Goal: Information Seeking & Learning: Check status

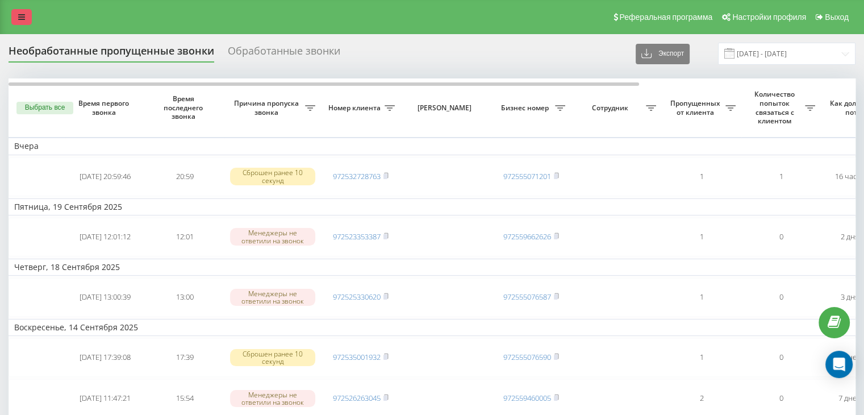
click at [19, 12] on link at bounding box center [21, 17] width 20 height 16
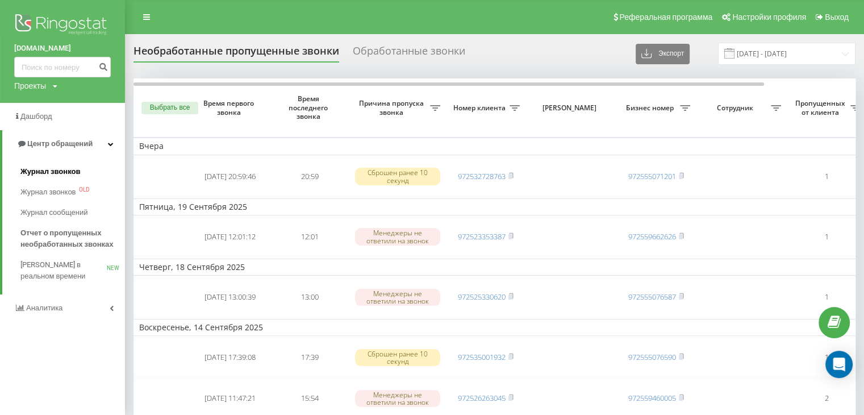
click at [66, 169] on span "Журнал звонков" at bounding box center [50, 171] width 60 height 11
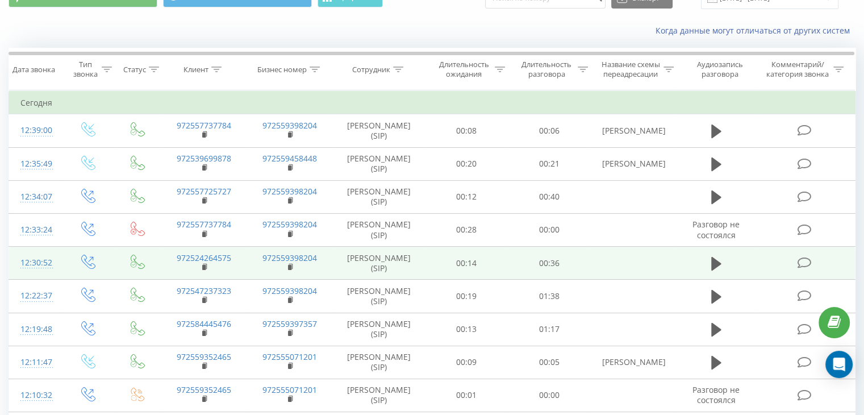
scroll to position [57, 0]
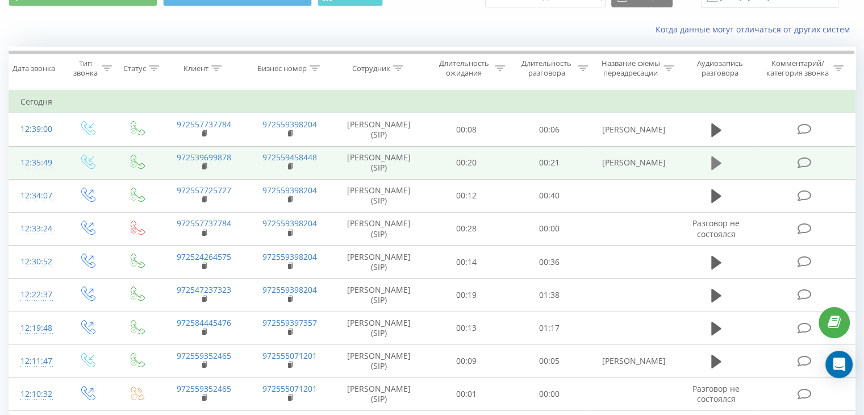
click at [712, 161] on icon at bounding box center [716, 163] width 10 height 14
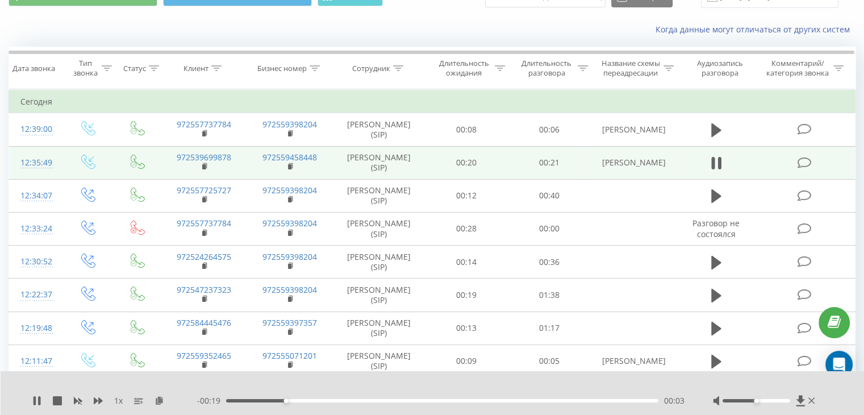
drag, startPoint x: 752, startPoint y: 398, endPoint x: 759, endPoint y: 396, distance: 6.3
click at [759, 396] on div at bounding box center [765, 400] width 104 height 11
drag, startPoint x: 754, startPoint y: 401, endPoint x: 761, endPoint y: 400, distance: 7.5
click at [761, 400] on div at bounding box center [756, 400] width 68 height 3
drag, startPoint x: 760, startPoint y: 400, endPoint x: 792, endPoint y: 399, distance: 32.4
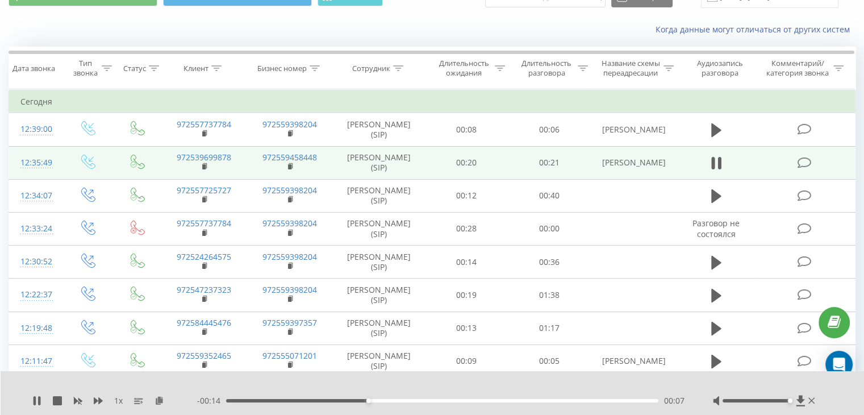
click at [792, 399] on div at bounding box center [765, 400] width 104 height 11
click at [430, 396] on div "00:00 00:22 00:22" at bounding box center [440, 400] width 487 height 11
click at [430, 399] on div "00:22" at bounding box center [440, 400] width 435 height 3
click at [591, 377] on div "1 x - 00:11 00:10 00:10" at bounding box center [433, 393] width 864 height 44
click at [32, 398] on div "1 x - 00:11 00:10 00:10" at bounding box center [433, 393] width 864 height 44
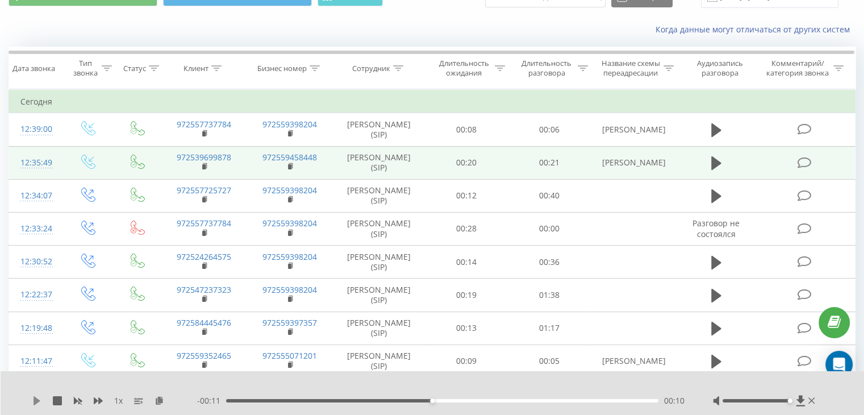
click at [32, 398] on icon at bounding box center [36, 400] width 9 height 9
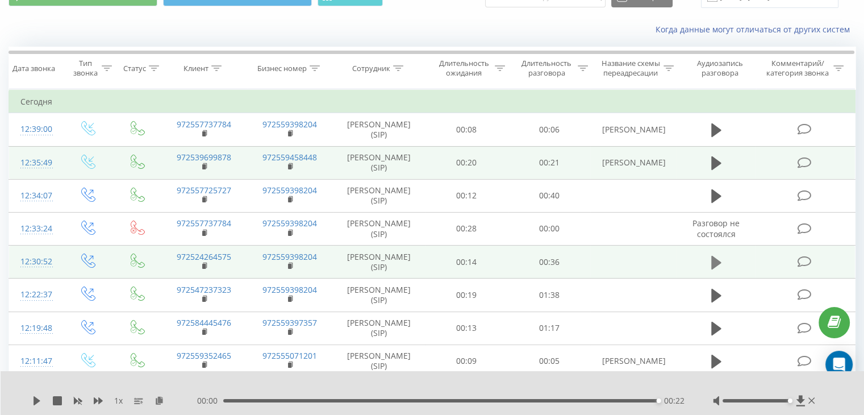
click at [712, 256] on icon at bounding box center [716, 262] width 10 height 14
click at [606, 400] on div "00:36" at bounding box center [440, 400] width 435 height 3
click at [39, 397] on icon at bounding box center [36, 400] width 9 height 9
click at [534, 397] on div "00:00 00:36 00:36" at bounding box center [440, 400] width 487 height 11
click at [532, 399] on div "00:26" at bounding box center [442, 400] width 432 height 3
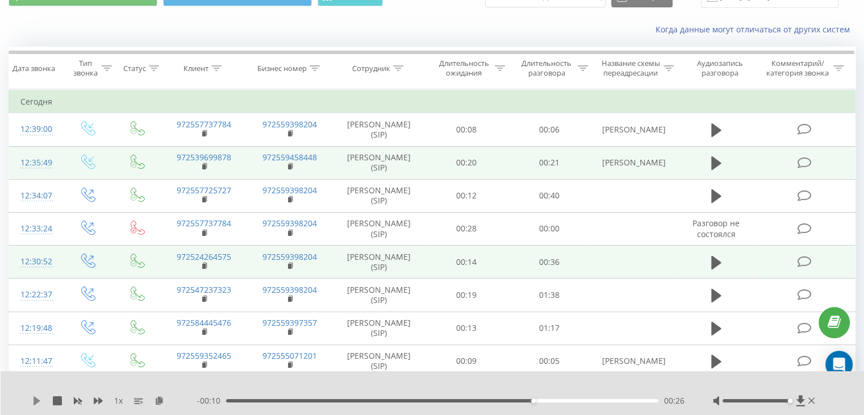
click at [33, 400] on icon at bounding box center [36, 400] width 9 height 9
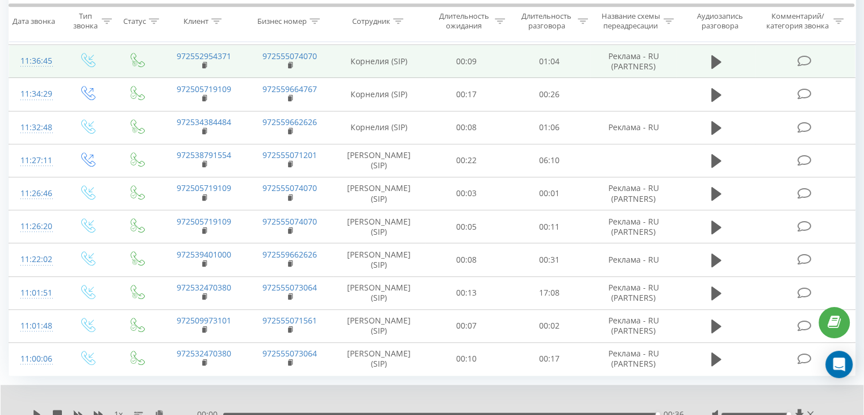
scroll to position [664, 0]
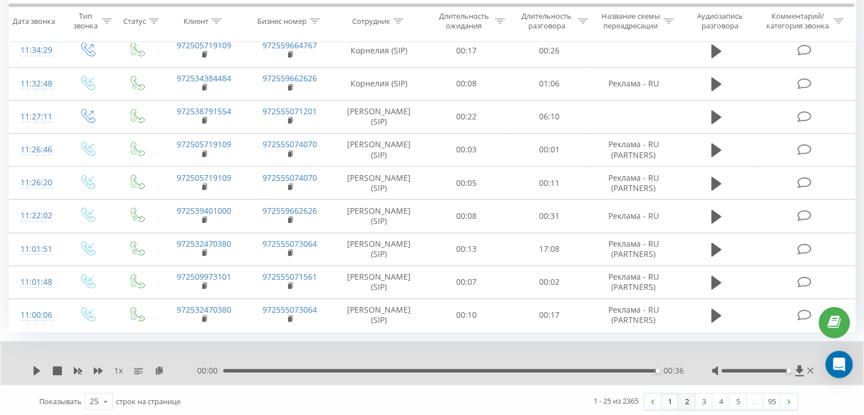
click at [690, 396] on link "2" at bounding box center [686, 401] width 17 height 16
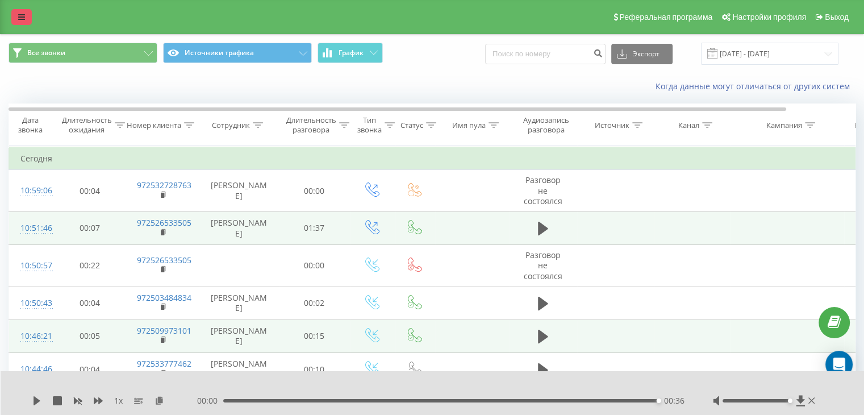
click at [24, 14] on icon at bounding box center [21, 17] width 7 height 8
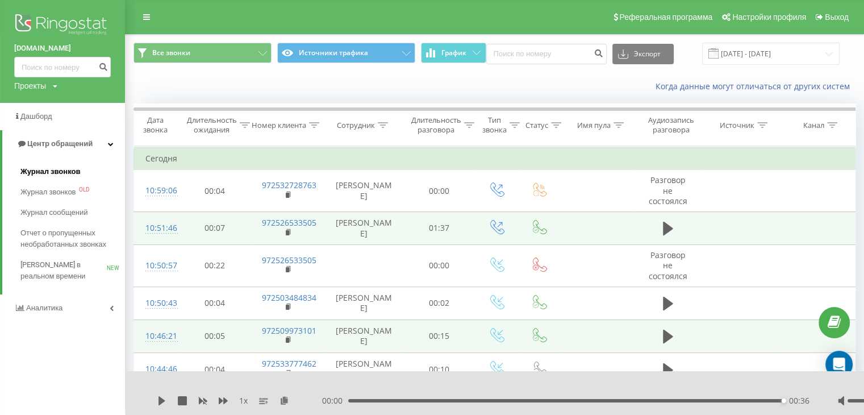
click at [64, 169] on span "Журнал звонков" at bounding box center [50, 171] width 60 height 11
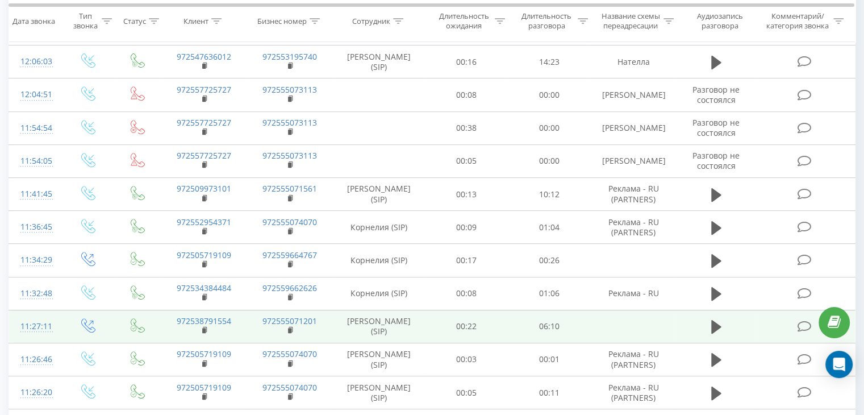
scroll to position [454, 0]
